Goal: Book appointment/travel/reservation

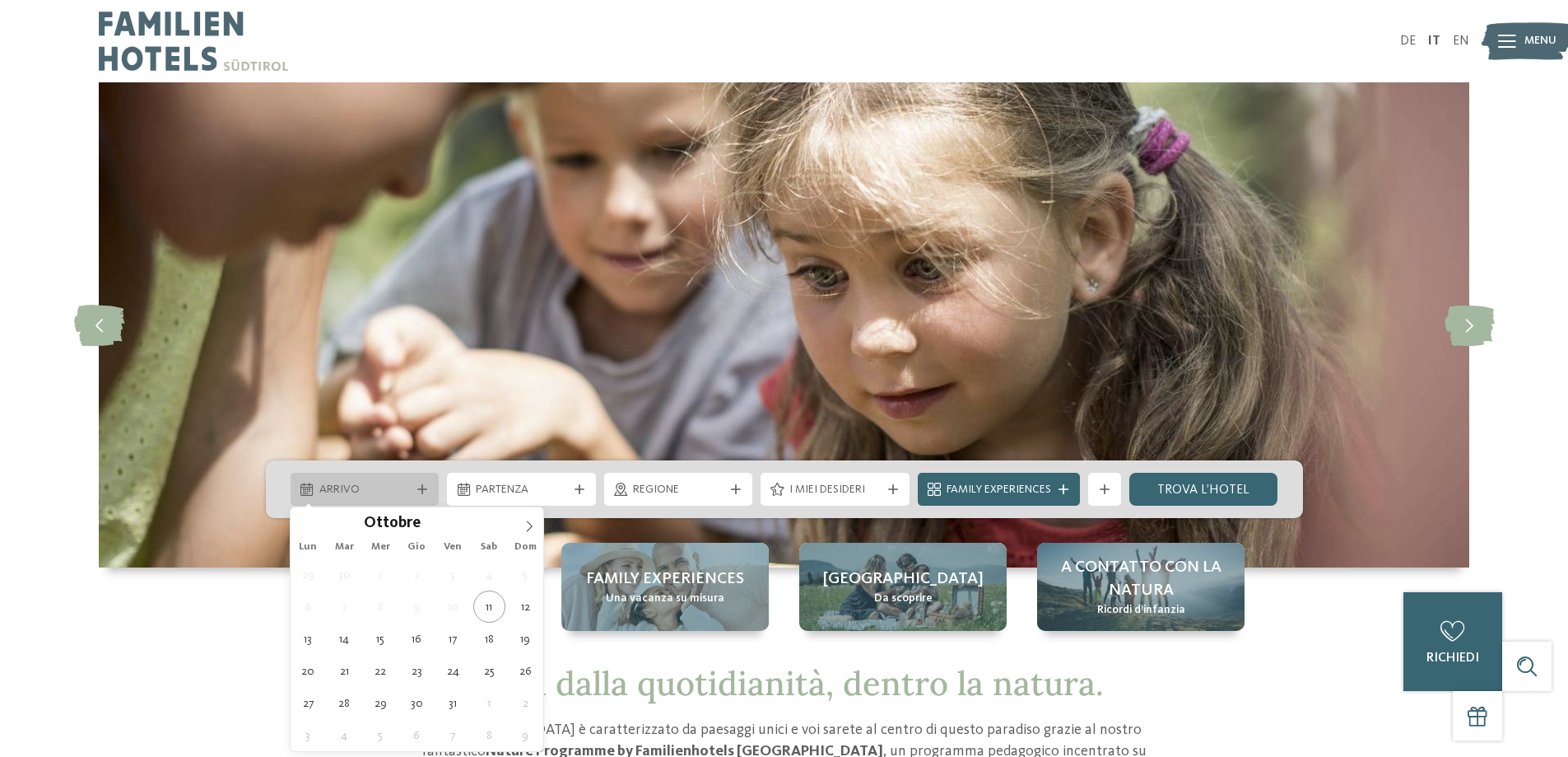
click at [424, 488] on icon at bounding box center [422, 490] width 10 height 10
click at [529, 521] on icon at bounding box center [529, 526] width 12 height 12
click at [529, 525] on icon at bounding box center [529, 526] width 12 height 12
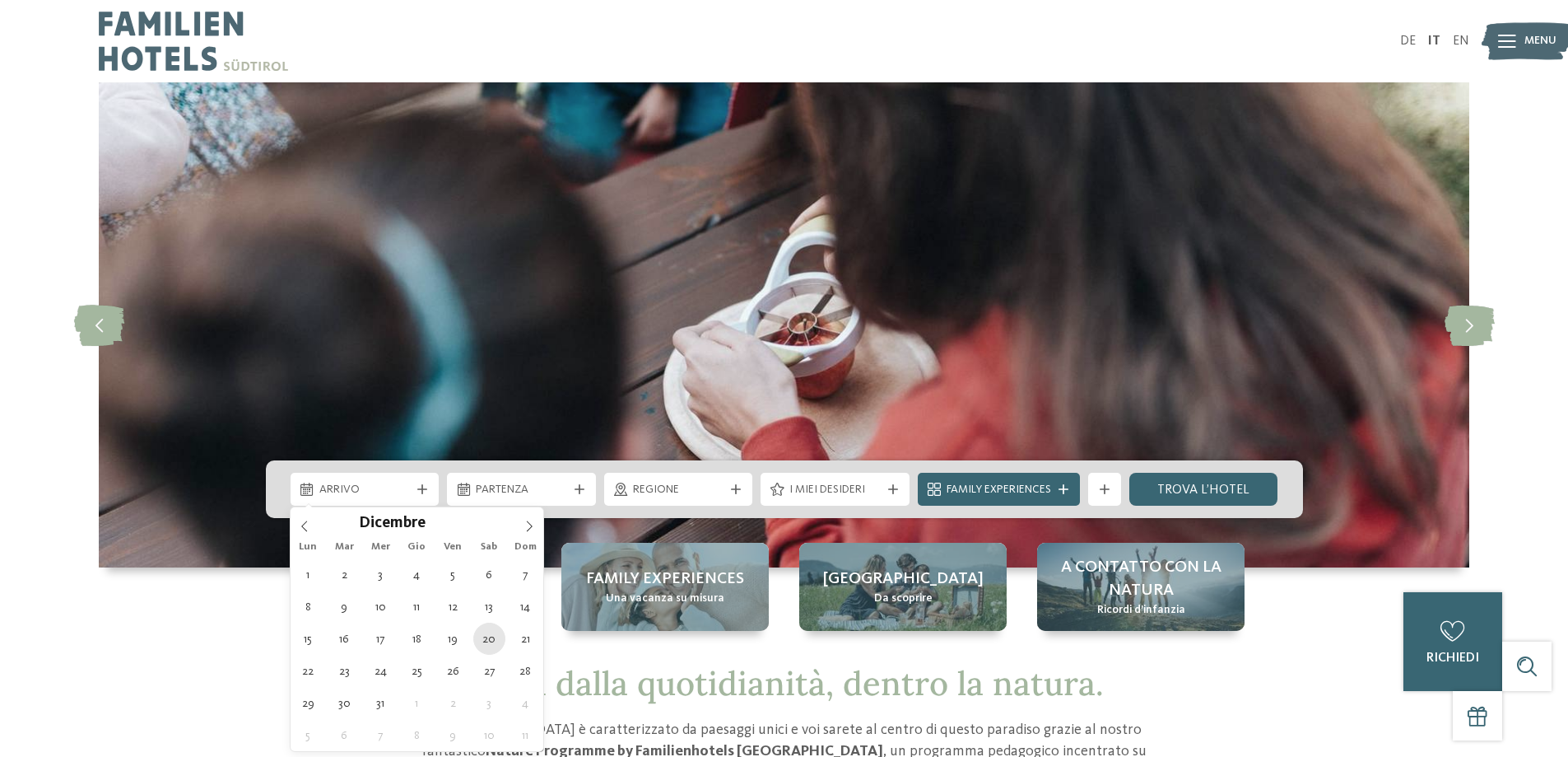
type div "[DATE]"
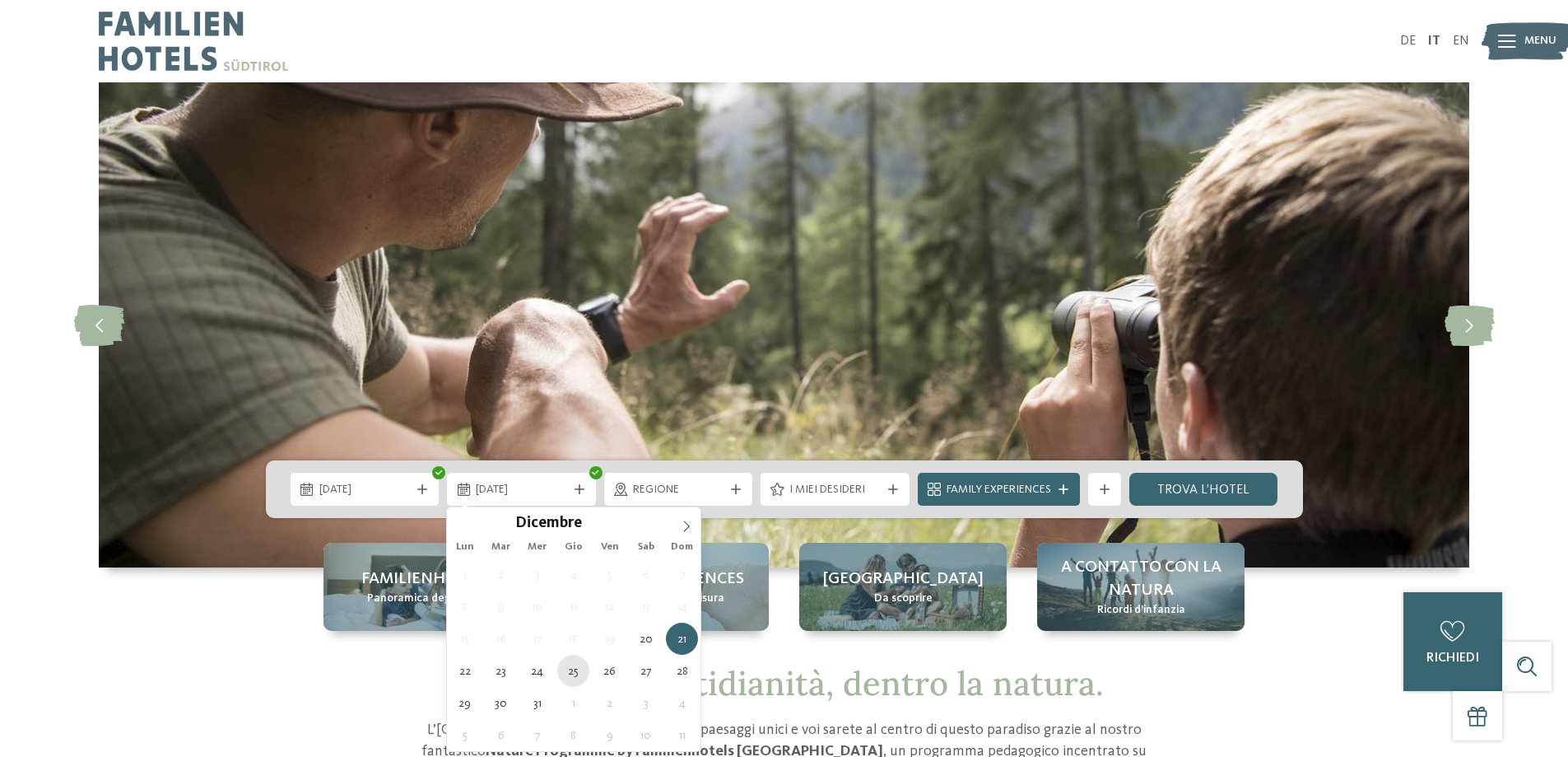
type div "[DATE]"
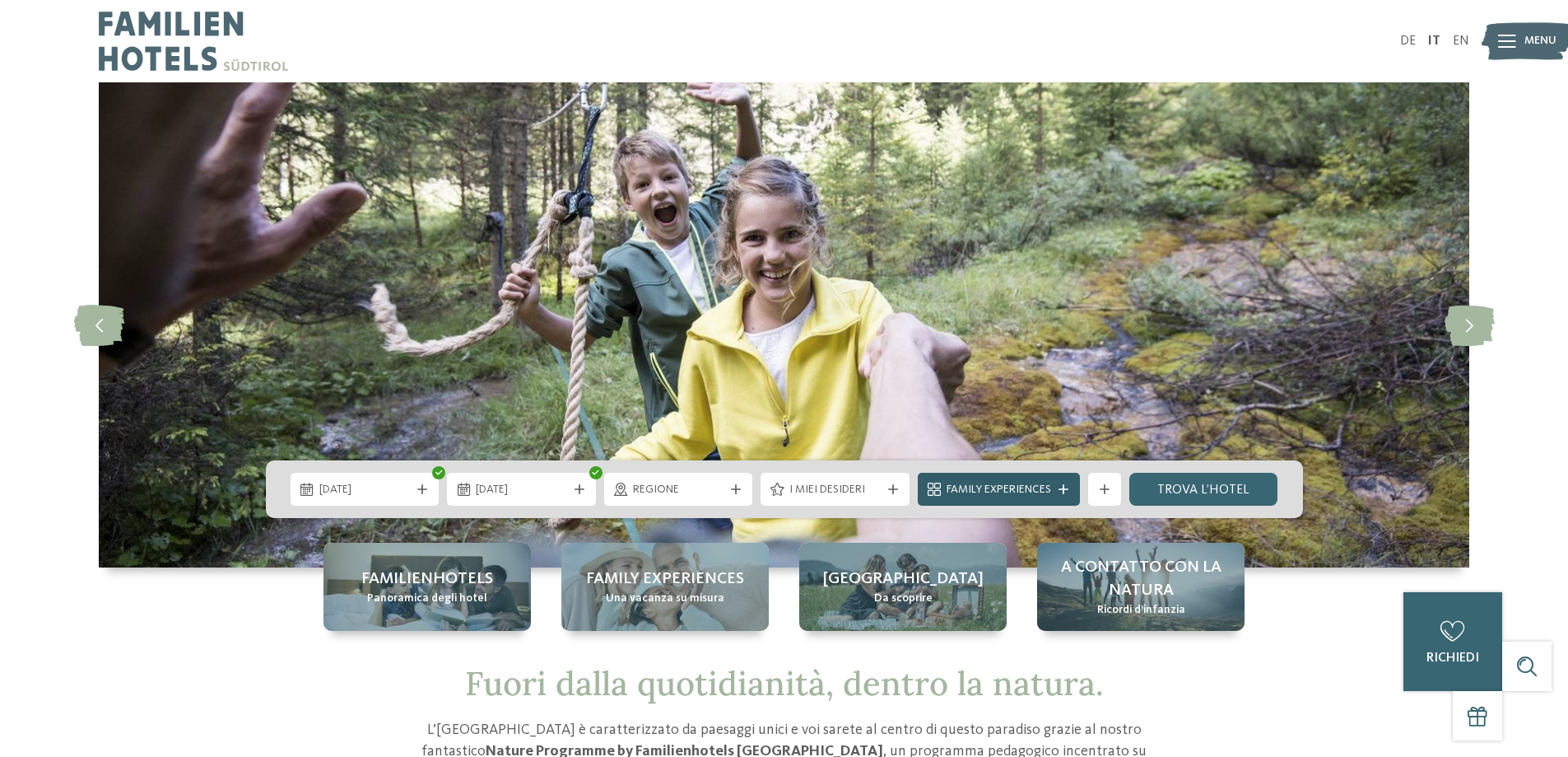
click at [1062, 487] on icon at bounding box center [1064, 490] width 10 height 10
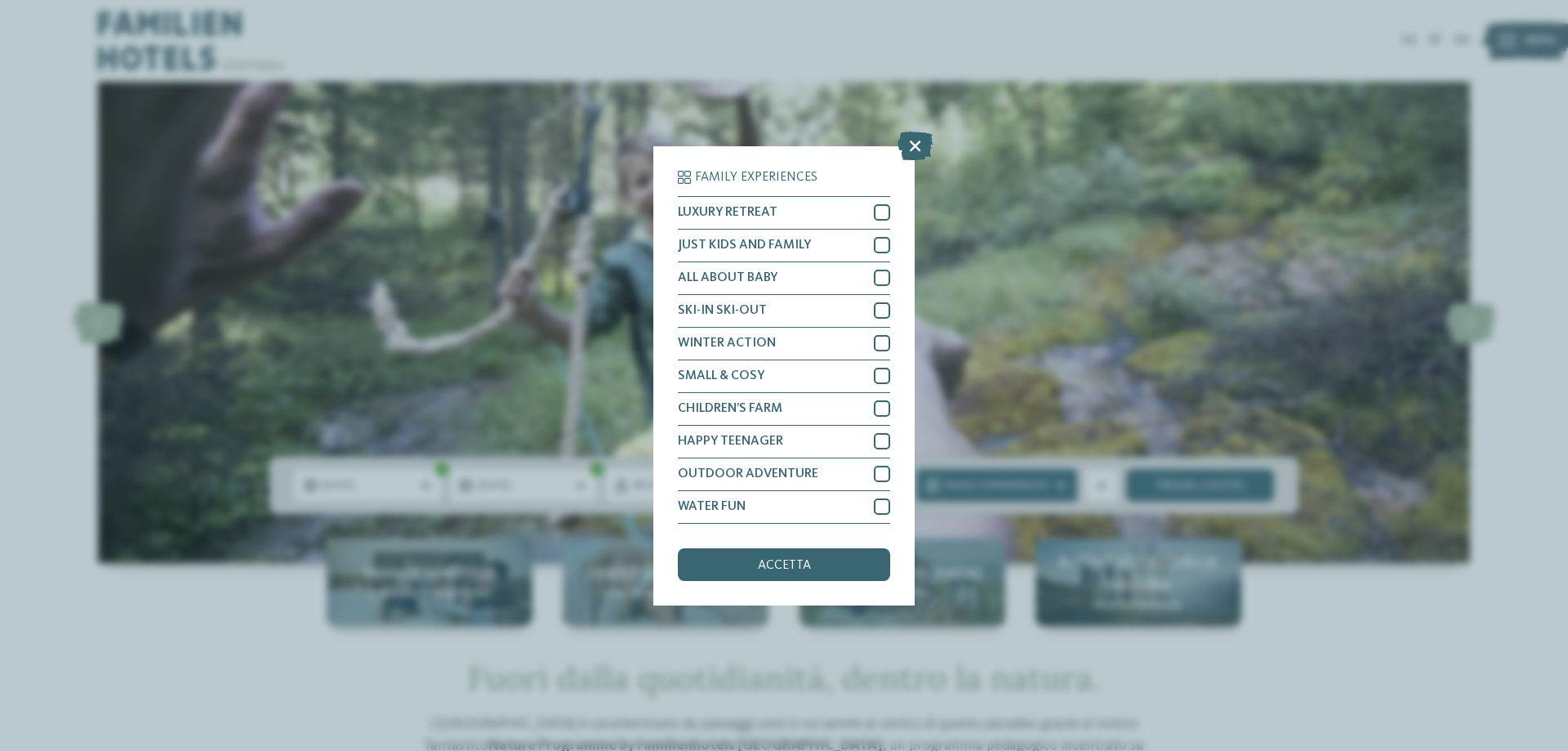
click at [1053, 483] on div "Family Experiences LUXURY RETREAT JUST KIDS AND FAMILY" at bounding box center [784, 375] width 1568 height 751
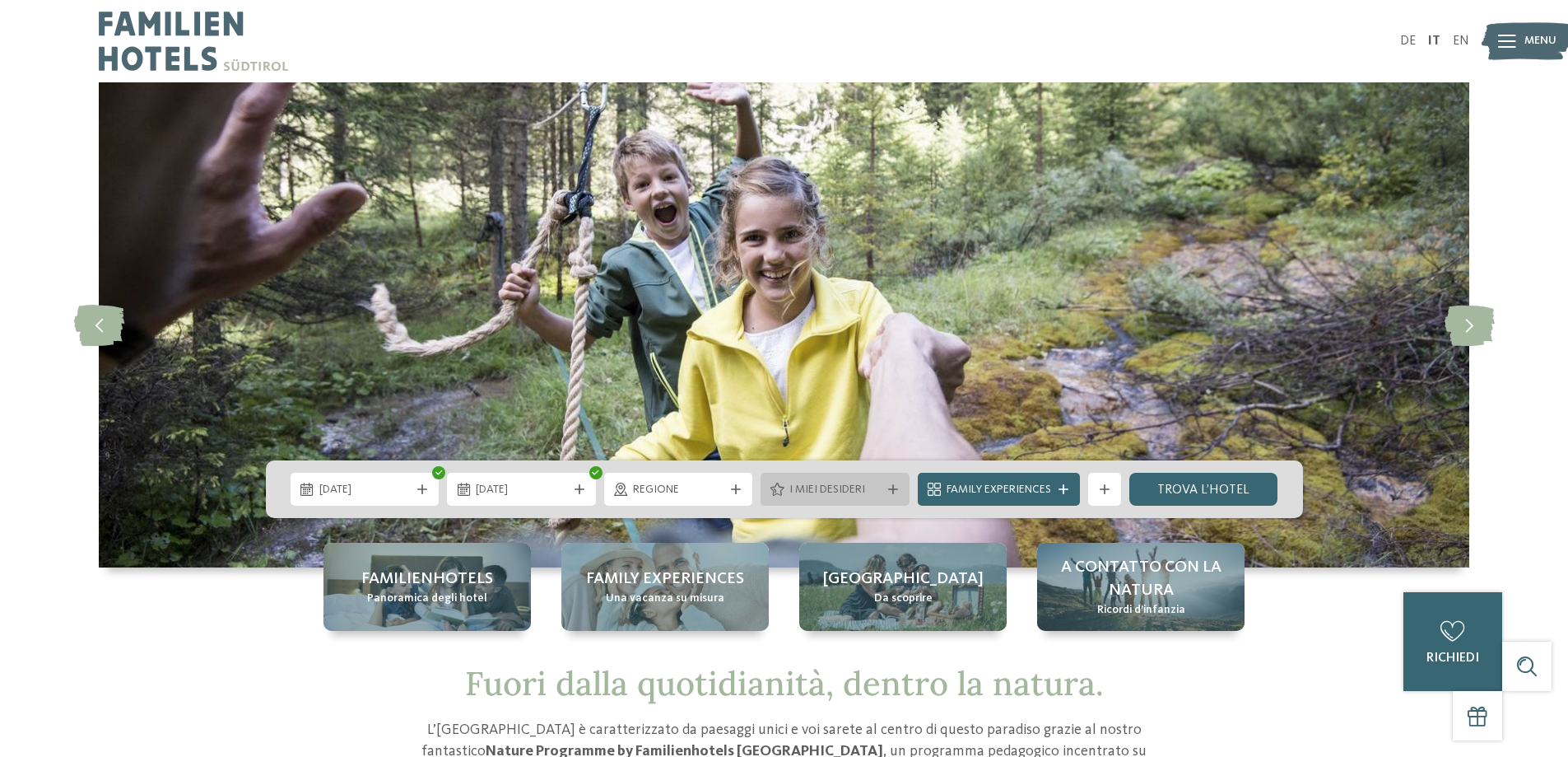
click at [893, 486] on icon at bounding box center [893, 490] width 10 height 10
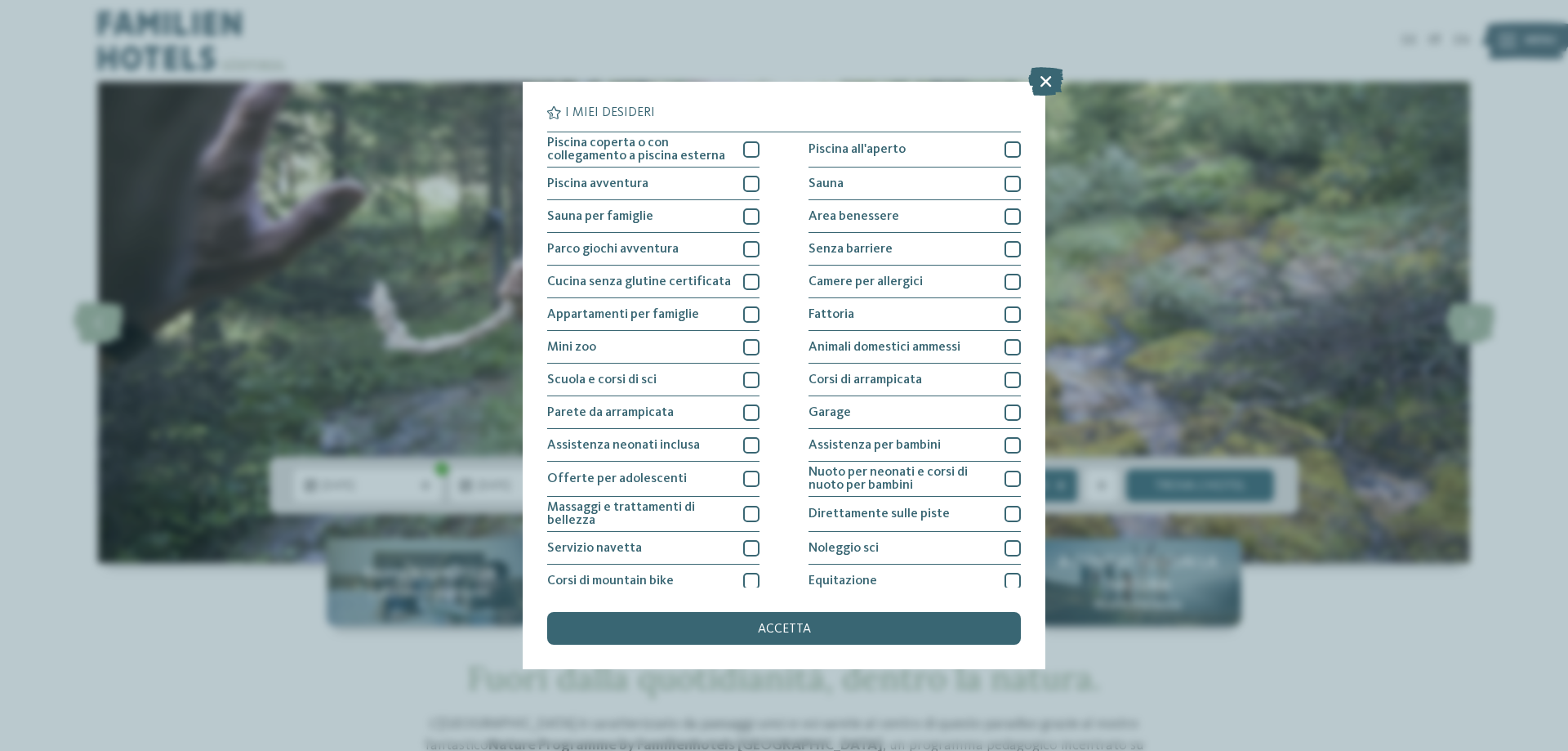
click at [1100, 558] on div "I miei desideri Piscina coperta o con collegamento a piscina esterna Piscina al…" at bounding box center [784, 375] width 1568 height 751
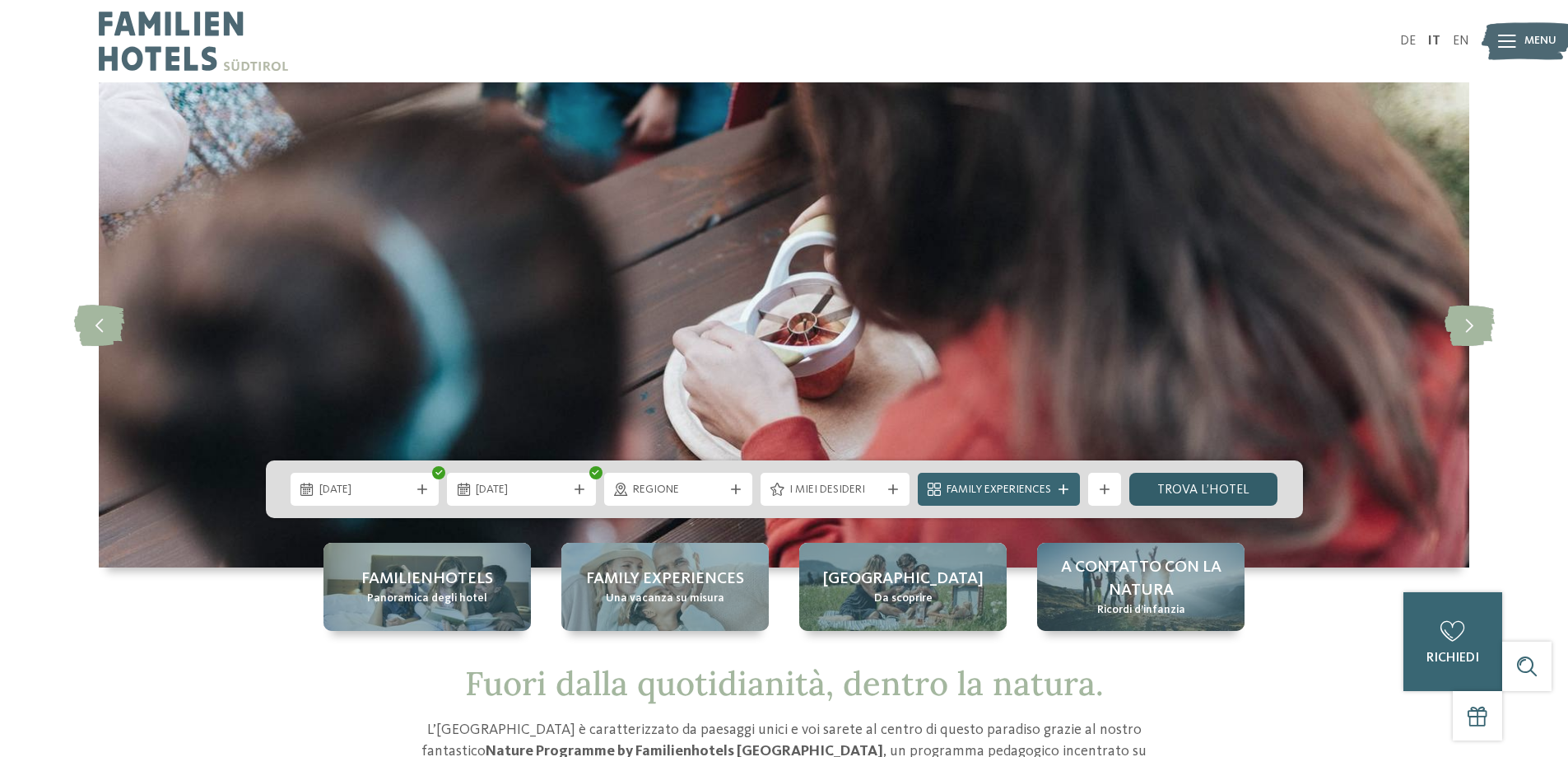
click at [1225, 480] on link "trova l’hotel" at bounding box center [1204, 489] width 149 height 33
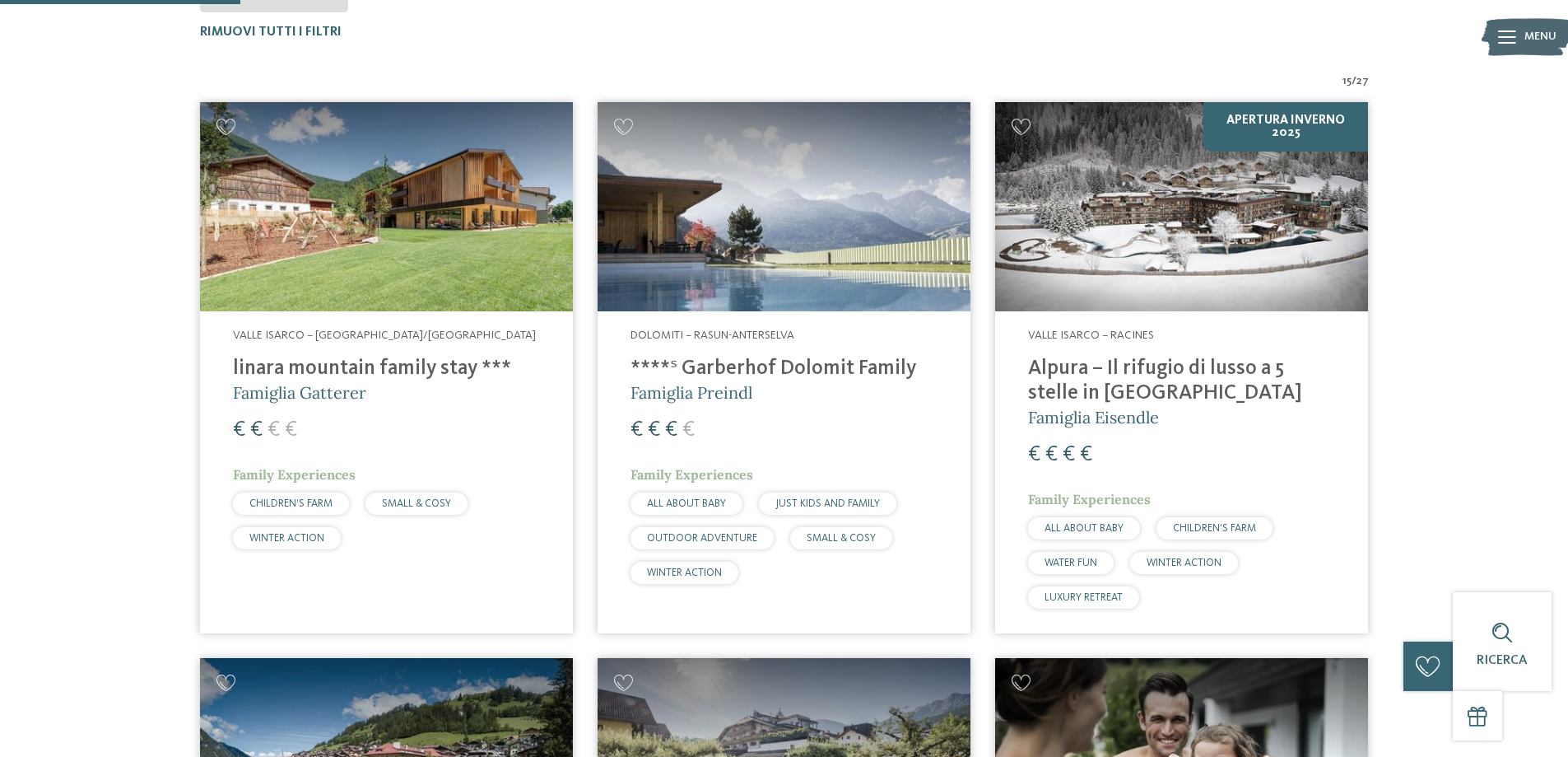
scroll to position [540, 0]
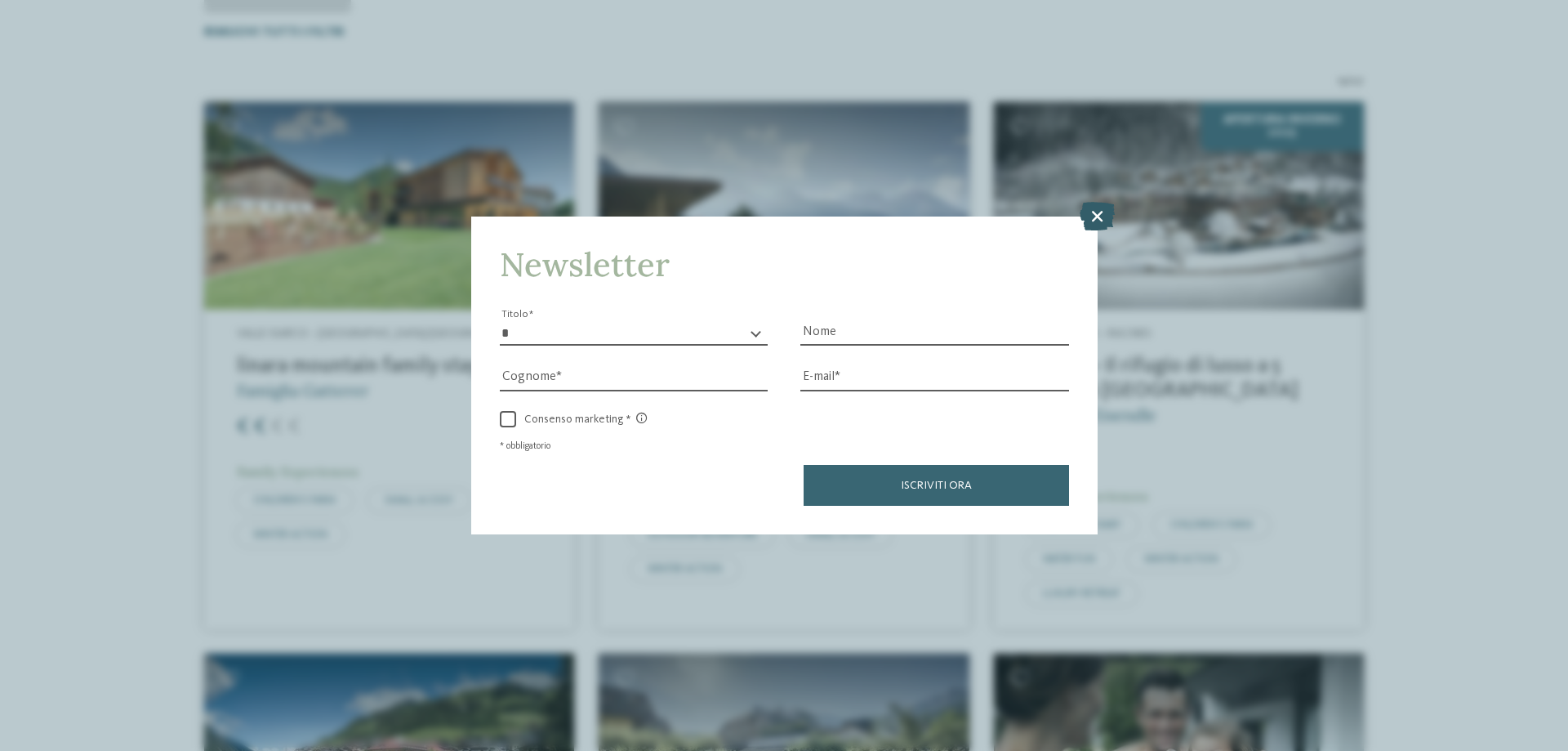
click at [1096, 215] on icon at bounding box center [1097, 216] width 35 height 29
